Goal: Transaction & Acquisition: Purchase product/service

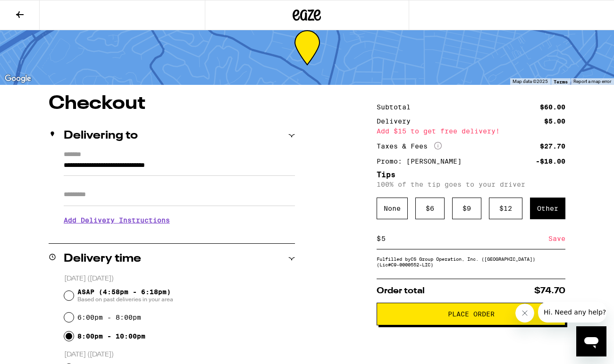
type input "5"
click at [559, 239] on div "Save" at bounding box center [556, 238] width 17 height 21
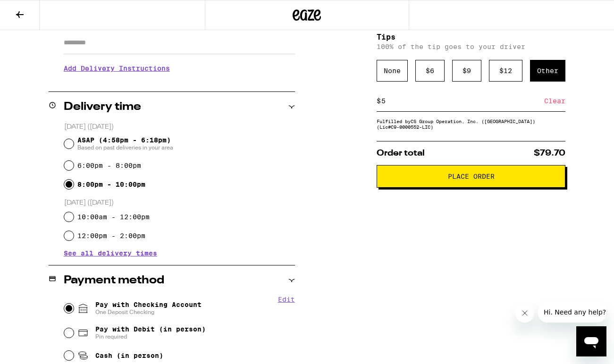
scroll to position [173, 0]
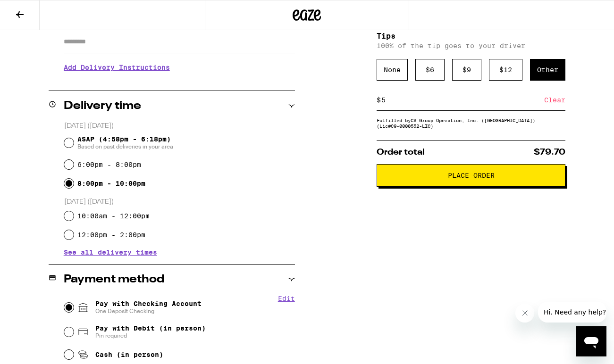
click at [424, 185] on button "Place Order" at bounding box center [471, 175] width 189 height 23
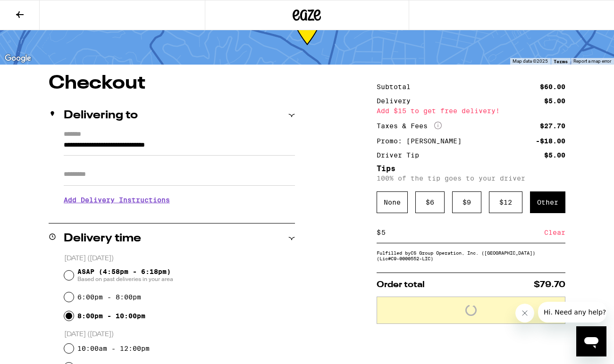
scroll to position [0, 0]
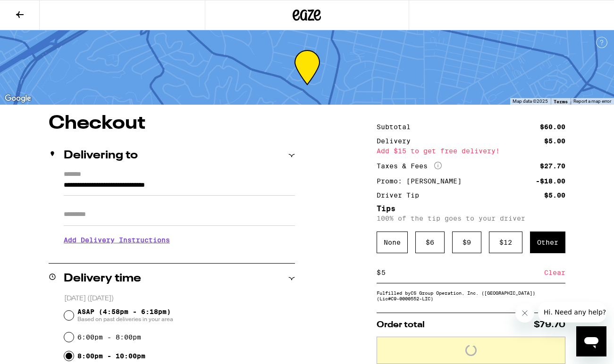
click at [96, 243] on h3 "Add Delivery Instructions" at bounding box center [179, 240] width 231 height 22
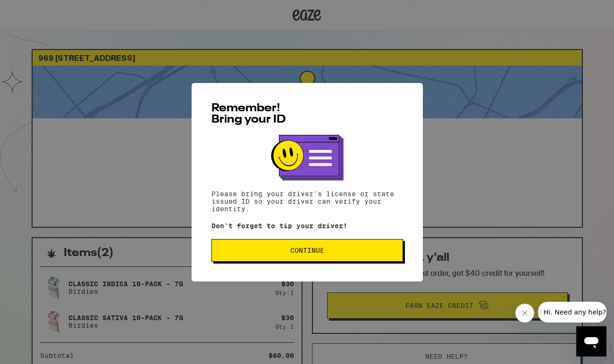
click at [281, 242] on button "Continue" at bounding box center [307, 250] width 192 height 23
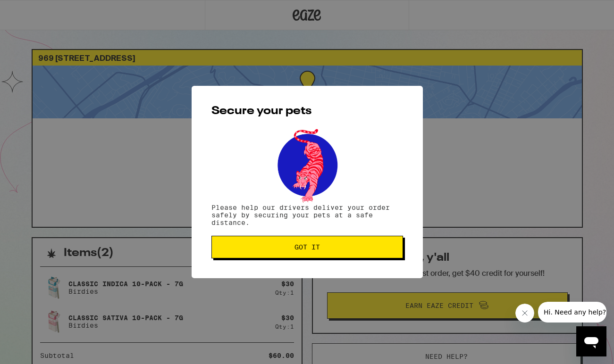
click at [281, 242] on button "Got it" at bounding box center [307, 247] width 192 height 23
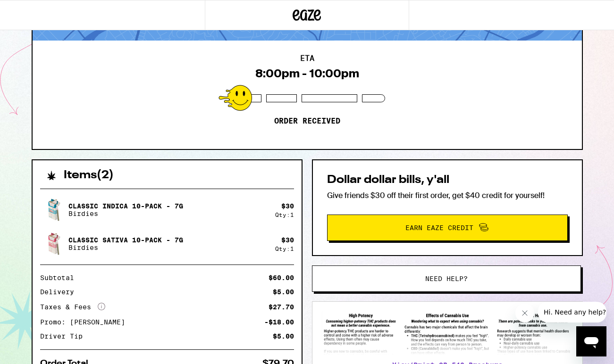
scroll to position [152, 0]
